Goal: Transaction & Acquisition: Purchase product/service

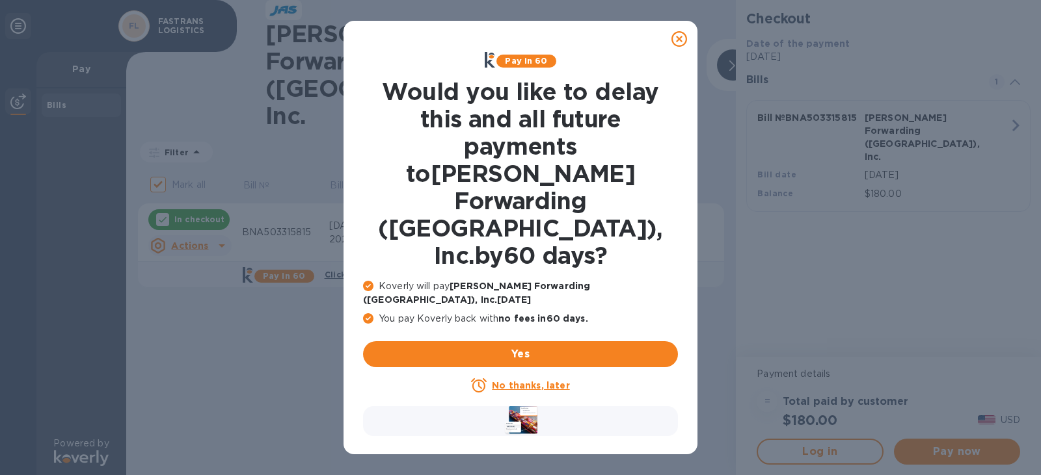
click at [682, 40] on icon at bounding box center [679, 39] width 16 height 16
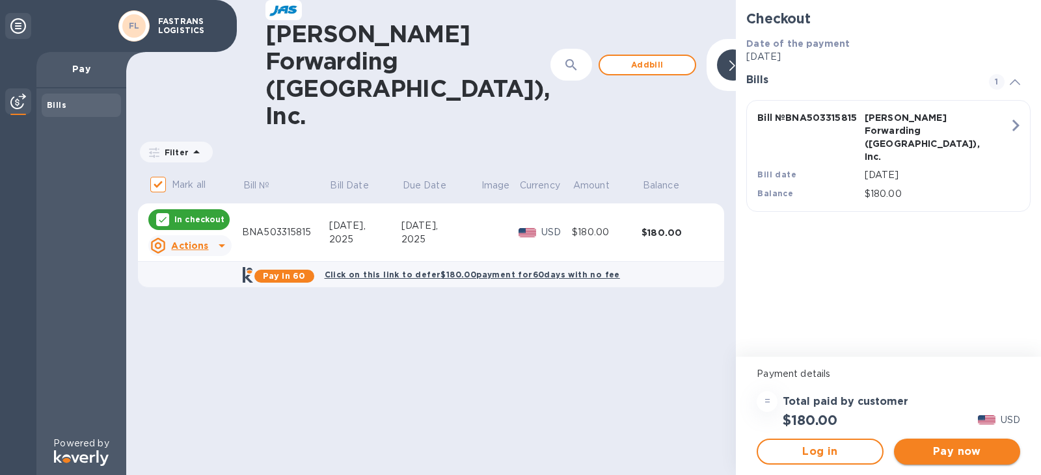
click at [967, 454] on span "Pay now" at bounding box center [956, 452] width 105 height 16
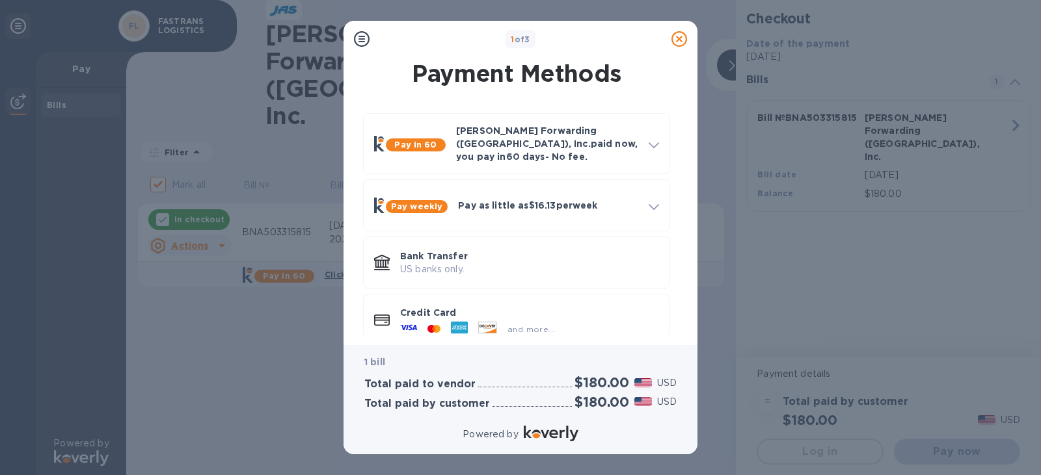
scroll to position [12, 0]
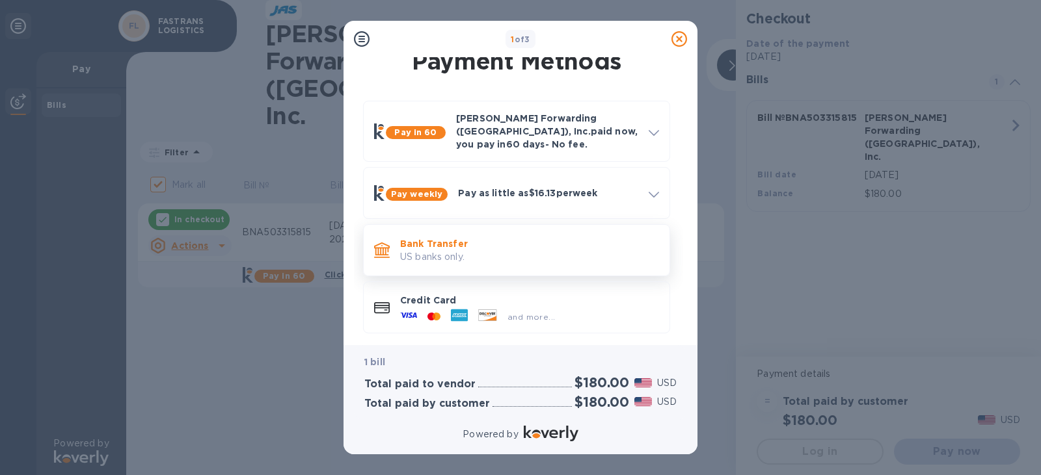
click at [435, 237] on p "Bank Transfer" at bounding box center [529, 243] width 259 height 13
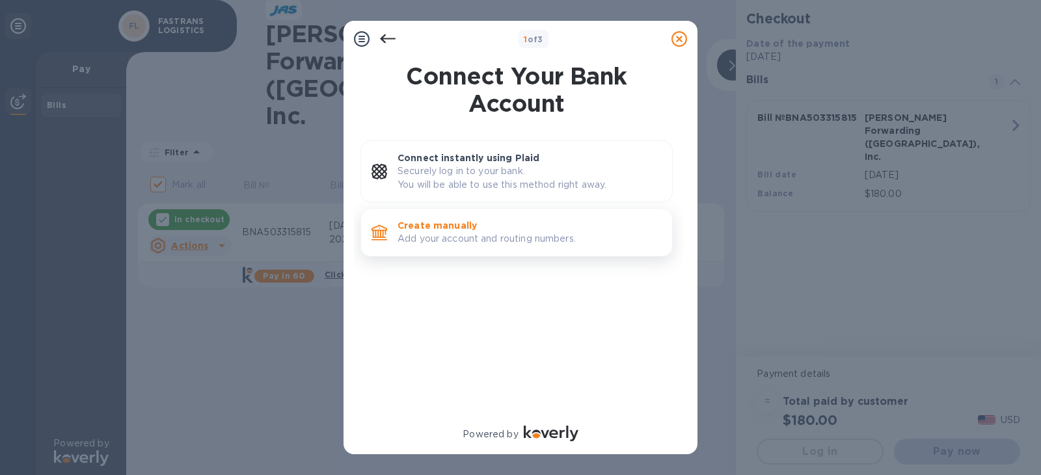
click at [440, 234] on p "Add your account and routing numbers." at bounding box center [529, 239] width 264 height 14
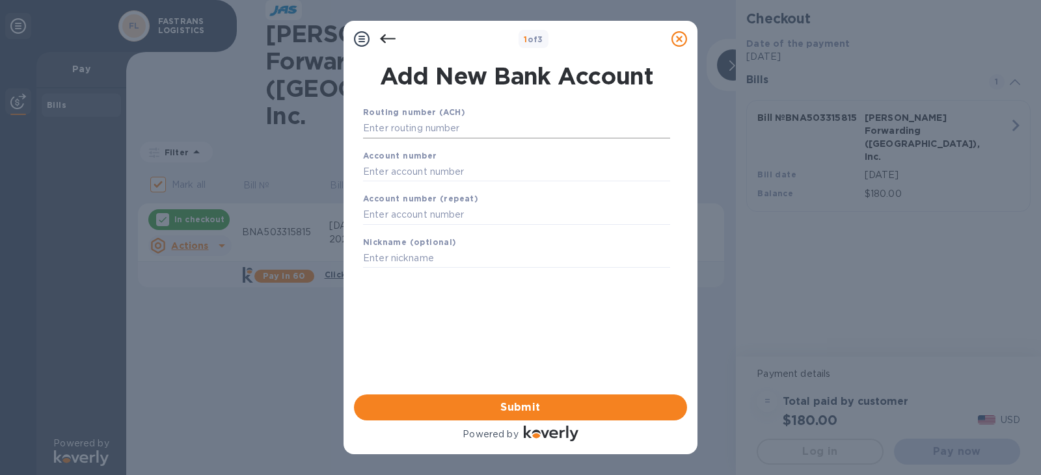
click at [446, 127] on input "text" at bounding box center [516, 129] width 307 height 20
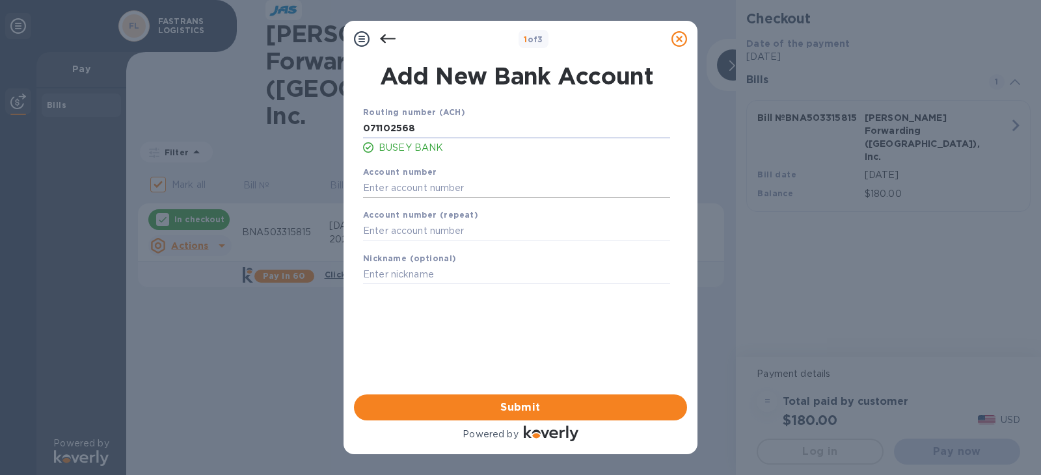
type input "071102568"
click at [392, 183] on input "text" at bounding box center [516, 188] width 307 height 20
type input "0067018352"
click at [389, 237] on input "text" at bounding box center [516, 232] width 307 height 20
type input "0067018352"
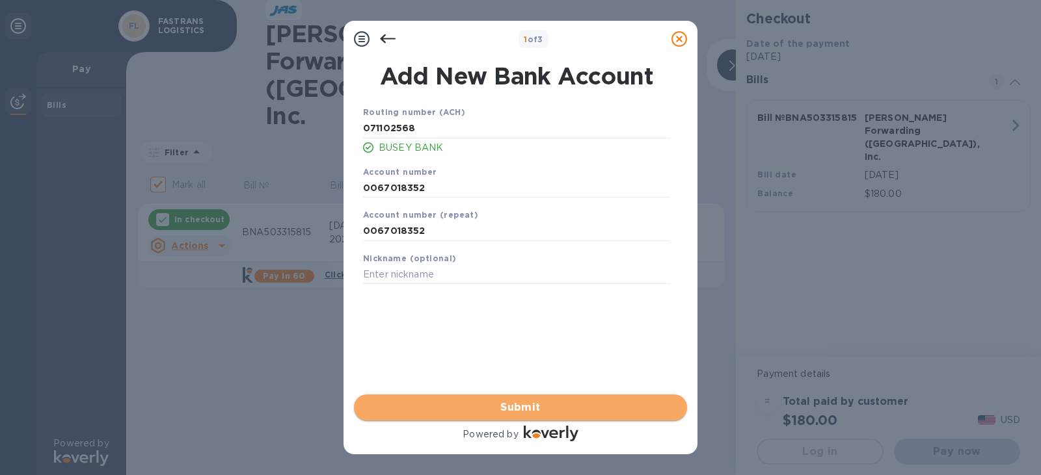
click at [534, 403] on span "Submit" at bounding box center [520, 408] width 312 height 16
